Goal: Purchase product/service

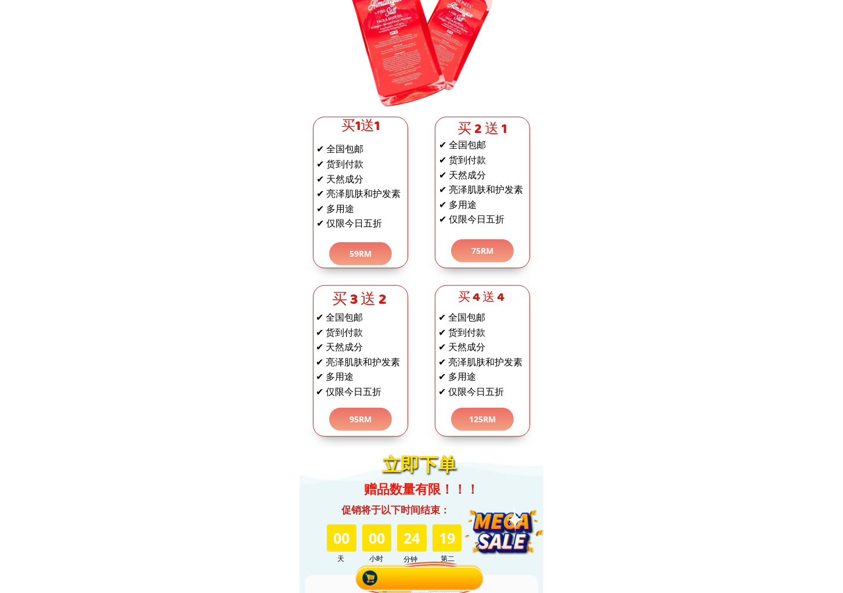
scroll to position [4303, 0]
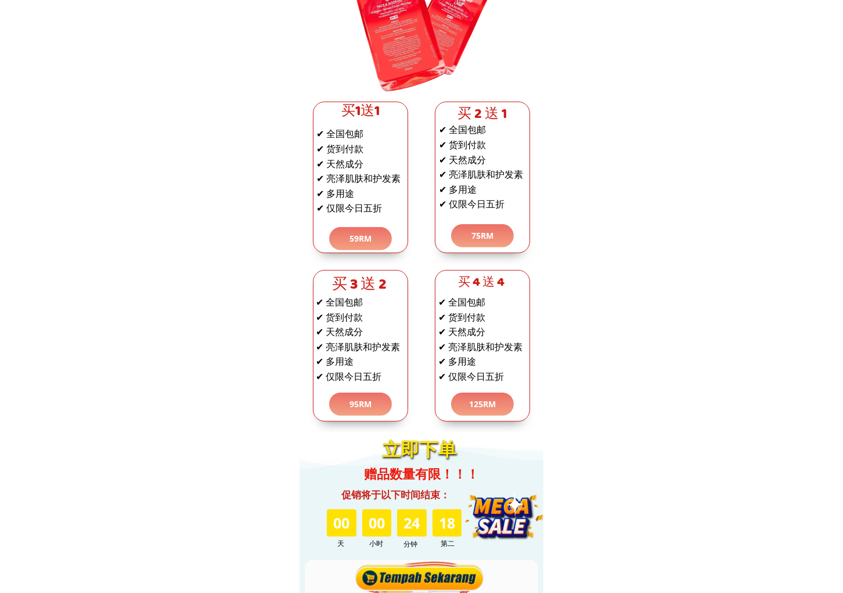
click at [364, 240] on p "59RM" at bounding box center [360, 238] width 63 height 23
click at [468, 241] on p "75RM" at bounding box center [482, 235] width 63 height 23
click at [482, 238] on p "75RM" at bounding box center [482, 235] width 63 height 23
click at [486, 240] on p "75RM" at bounding box center [482, 235] width 63 height 23
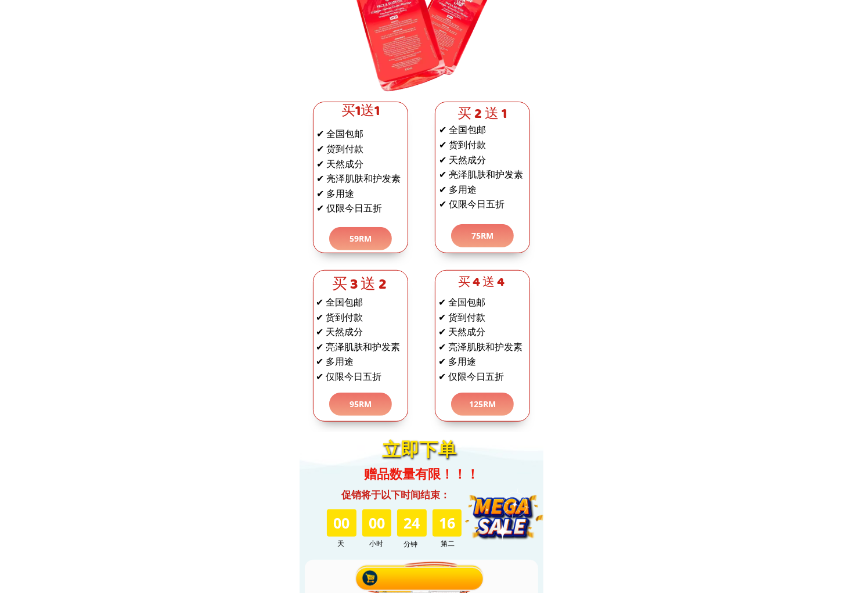
click at [485, 236] on p "75RM" at bounding box center [482, 235] width 63 height 23
click at [486, 405] on p "125RM" at bounding box center [482, 404] width 63 height 23
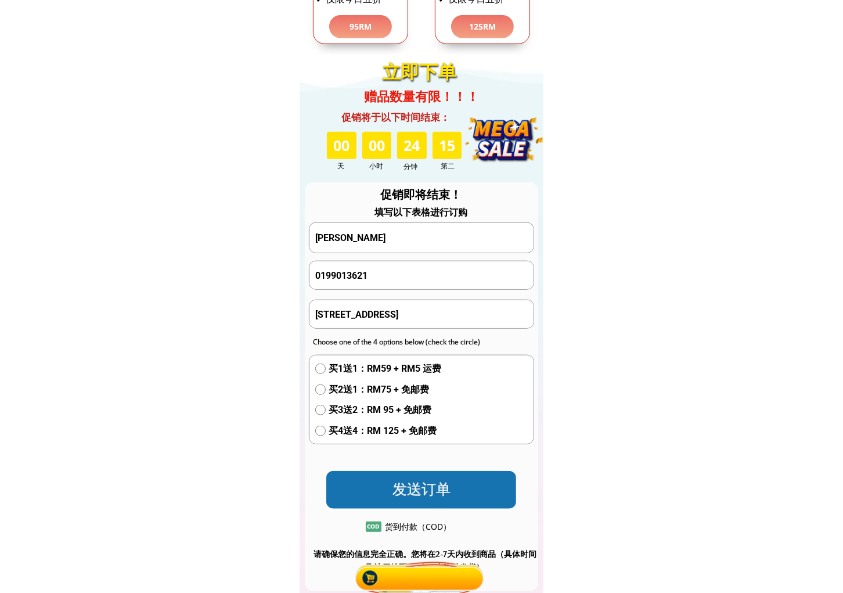
scroll to position [4733, 0]
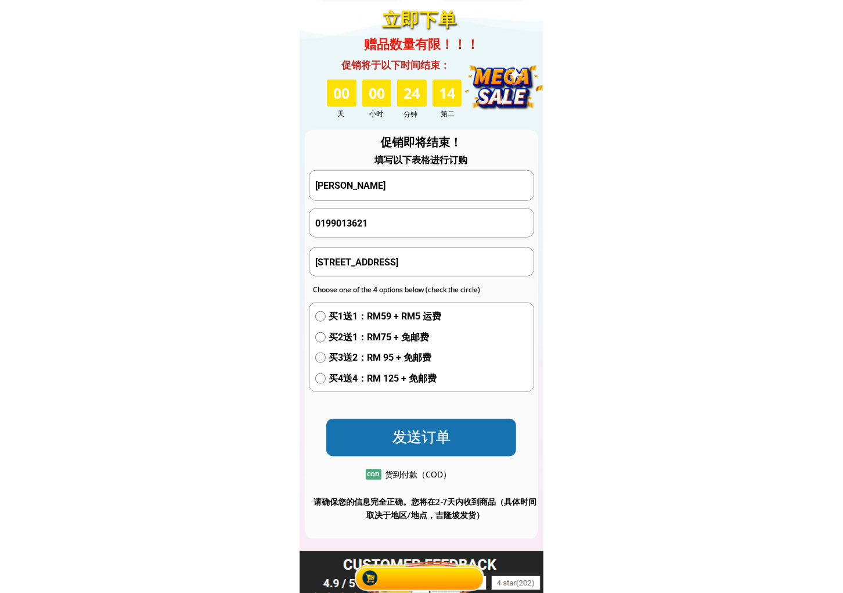
click at [367, 324] on div "买1送1：RM59 + RM5 运费 买2送1：RM75 + 免邮费 买3送2：RM 95 + 免邮费 买4送4：RM 125 + 免邮费" at bounding box center [378, 350] width 126 height 82
drag, startPoint x: 358, startPoint y: 315, endPoint x: 368, endPoint y: 327, distance: 15.3
click at [358, 314] on span "买1送1：RM59 + RM5 运费" at bounding box center [385, 316] width 113 height 15
radio input "true"
click at [419, 433] on p "发送订单" at bounding box center [422, 438] width 198 height 40
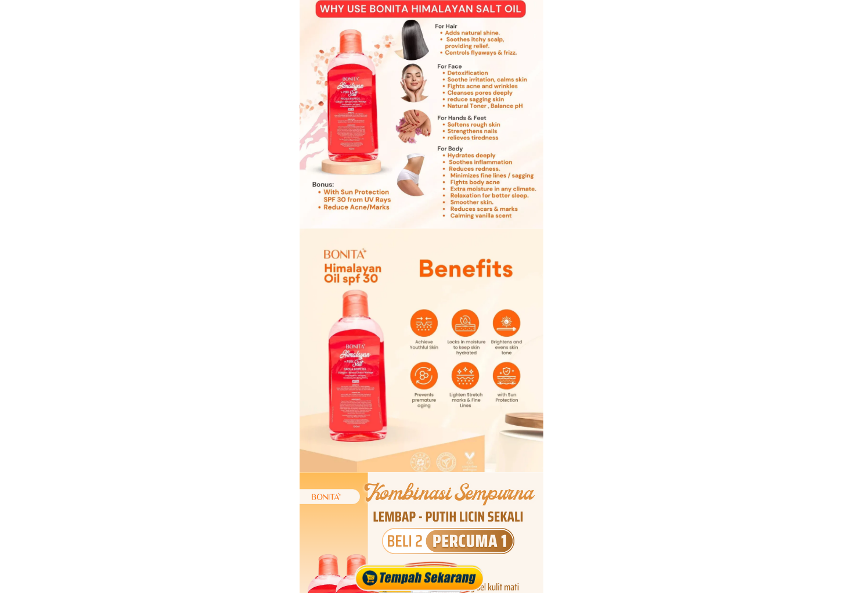
scroll to position [0, 0]
